Goal: Navigation & Orientation: Find specific page/section

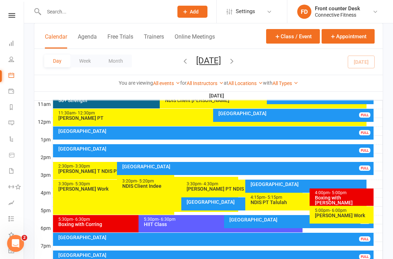
scroll to position [238, 0]
click at [326, 147] on div "[GEOGRAPHIC_DATA]" at bounding box center [215, 148] width 315 height 5
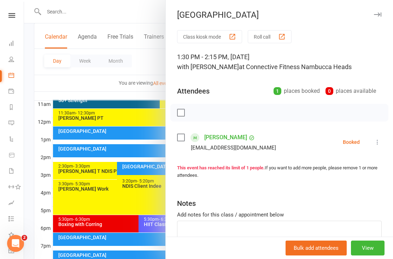
click at [380, 18] on button "button" at bounding box center [378, 14] width 8 height 8
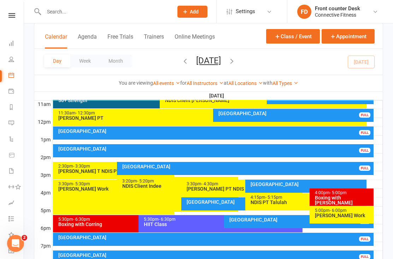
click at [364, 166] on div "FULL" at bounding box center [364, 167] width 11 height 5
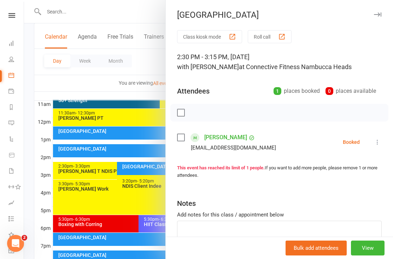
click at [378, 18] on button "button" at bounding box center [378, 14] width 8 height 8
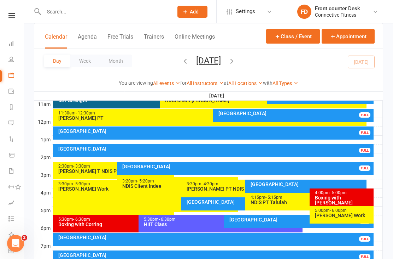
click at [9, 46] on link "Dashboard" at bounding box center [16, 44] width 16 height 16
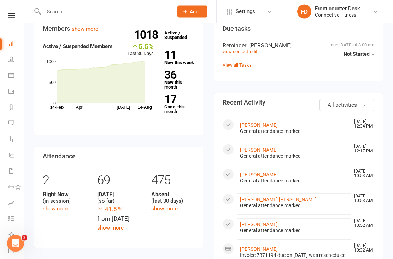
scroll to position [222, 0]
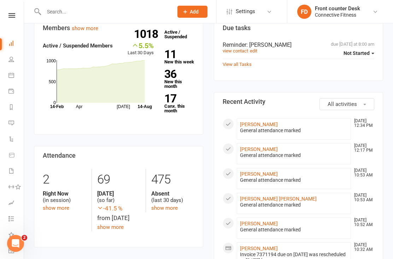
click at [54, 207] on link "show more" at bounding box center [56, 208] width 27 height 6
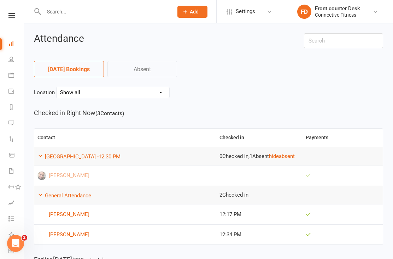
click at [13, 44] on icon at bounding box center [11, 43] width 6 height 6
